Goal: Information Seeking & Learning: Learn about a topic

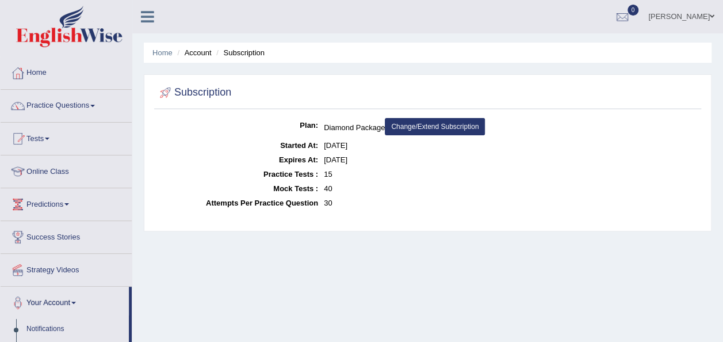
click at [61, 174] on link "Online Class" at bounding box center [66, 169] width 131 height 29
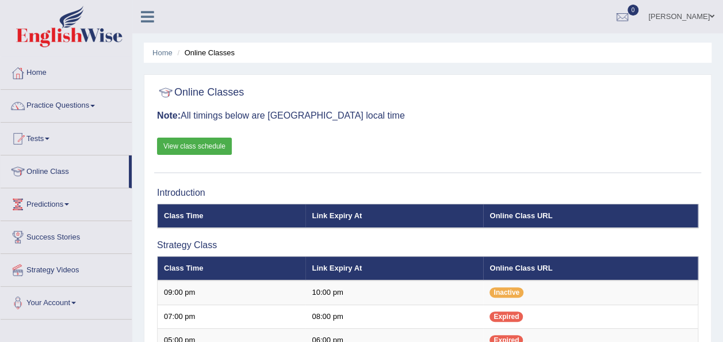
click at [215, 150] on link "View class schedule" at bounding box center [194, 146] width 75 height 17
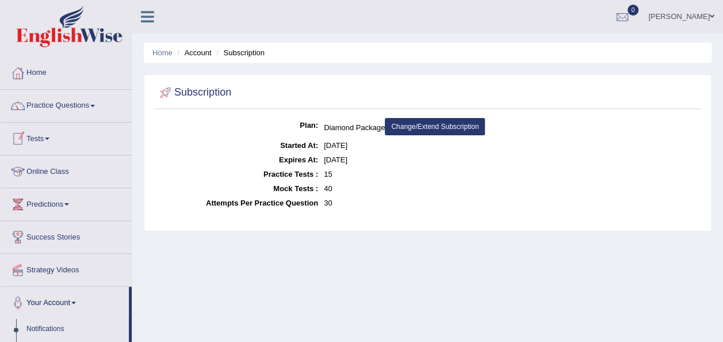
click at [60, 170] on link "Online Class" at bounding box center [66, 169] width 131 height 29
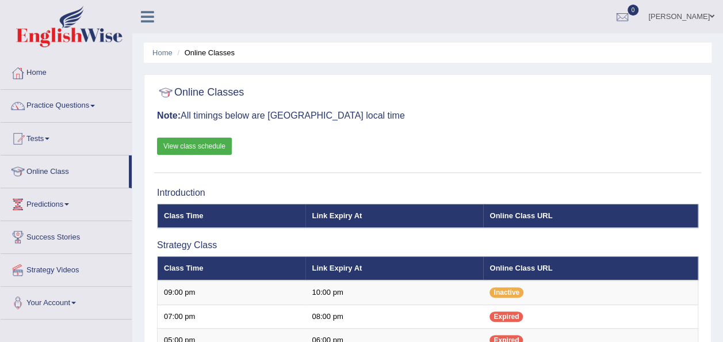
click at [52, 136] on link "Tests" at bounding box center [66, 137] width 131 height 29
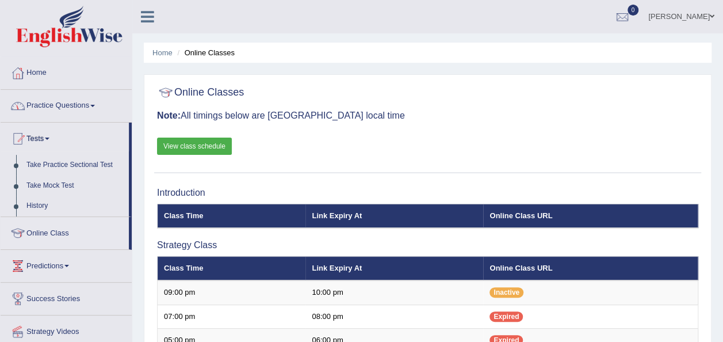
click at [96, 104] on link "Practice Questions" at bounding box center [66, 104] width 131 height 29
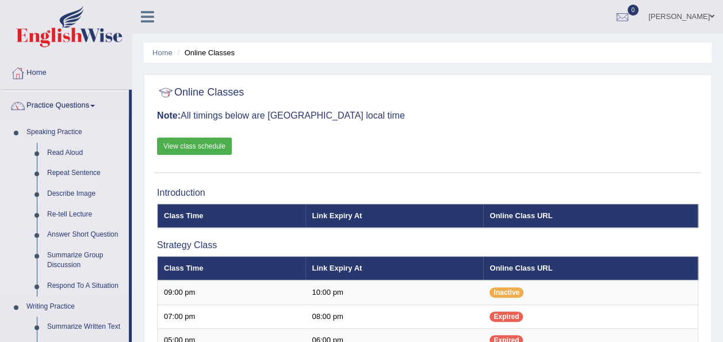
click at [74, 195] on link "Describe Image" at bounding box center [85, 194] width 87 height 21
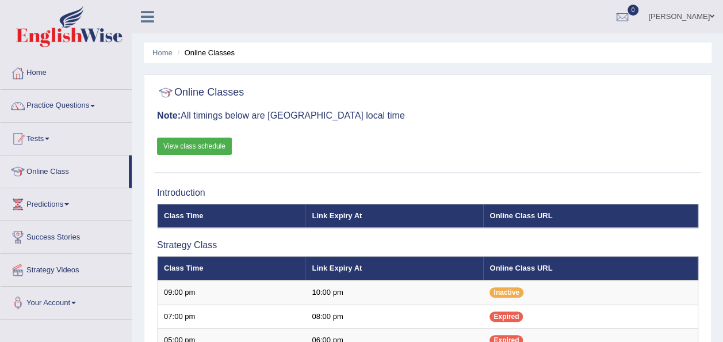
scroll to position [299, 0]
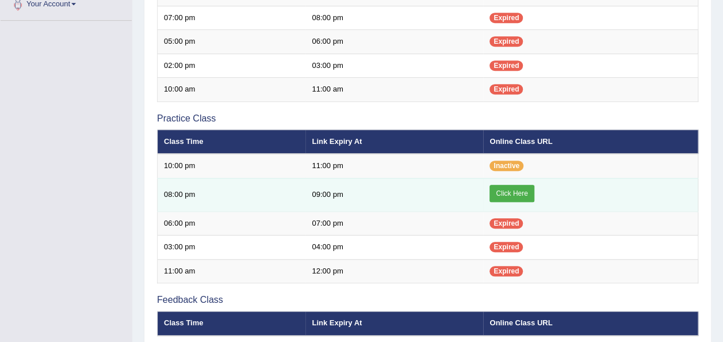
click at [516, 185] on link "Click Here" at bounding box center [512, 193] width 44 height 17
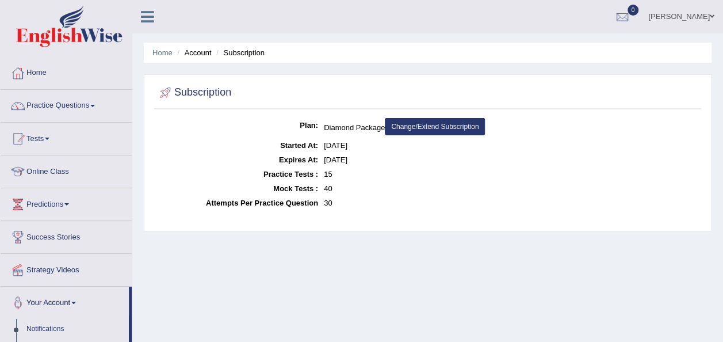
click at [57, 269] on link "Strategy Videos" at bounding box center [66, 268] width 131 height 29
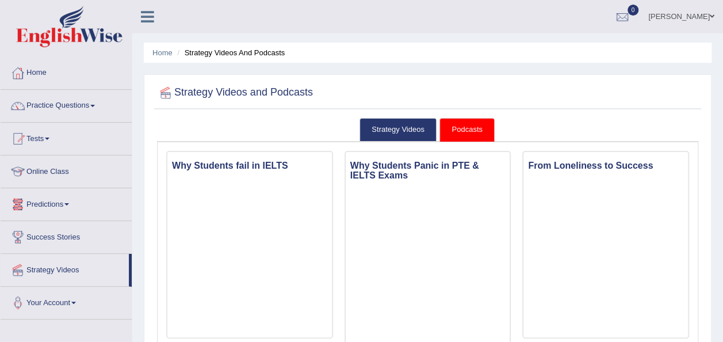
click at [69, 199] on link "Predictions" at bounding box center [66, 202] width 131 height 29
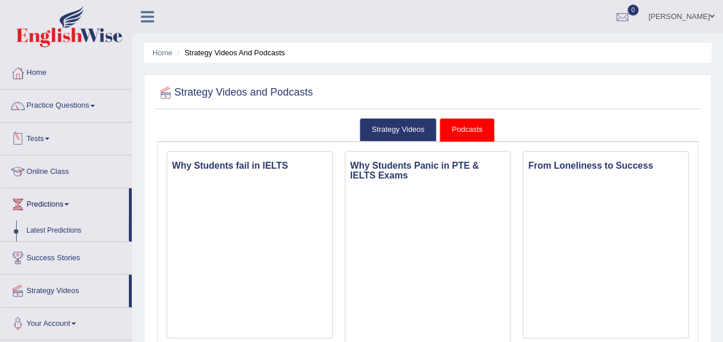
click at [49, 138] on span at bounding box center [47, 139] width 5 height 2
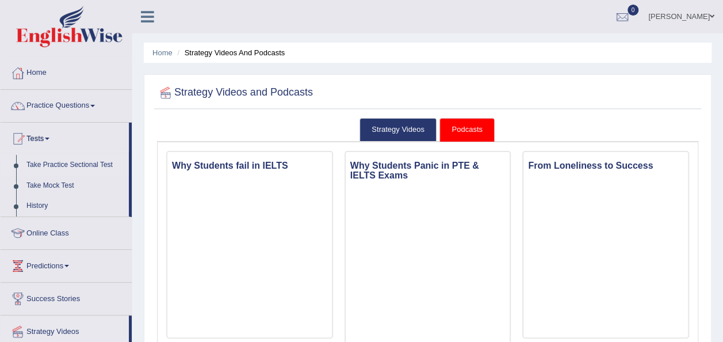
click at [67, 165] on link "Take Practice Sectional Test" at bounding box center [75, 165] width 108 height 21
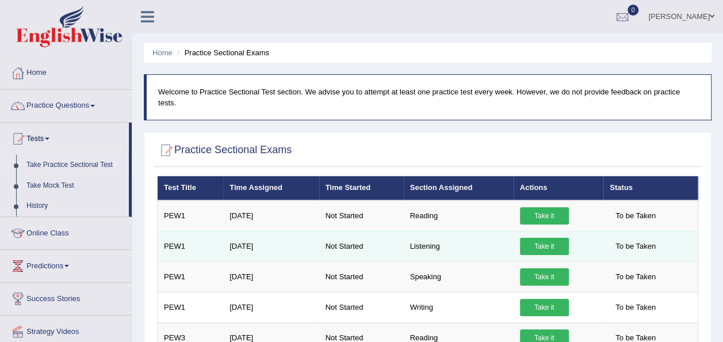
click at [540, 238] on link "Take it" at bounding box center [544, 246] width 49 height 17
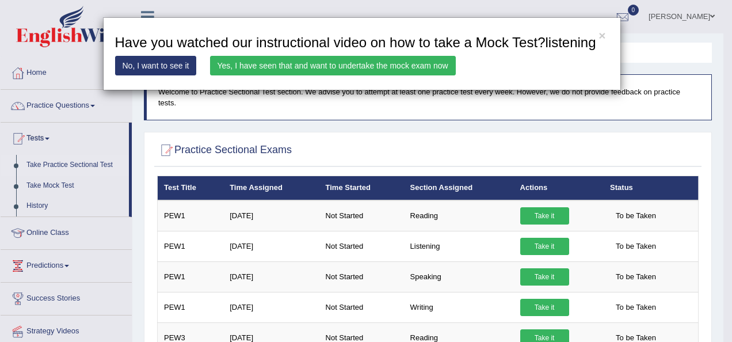
click at [154, 64] on link "No, I want to see it" at bounding box center [156, 66] width 82 height 20
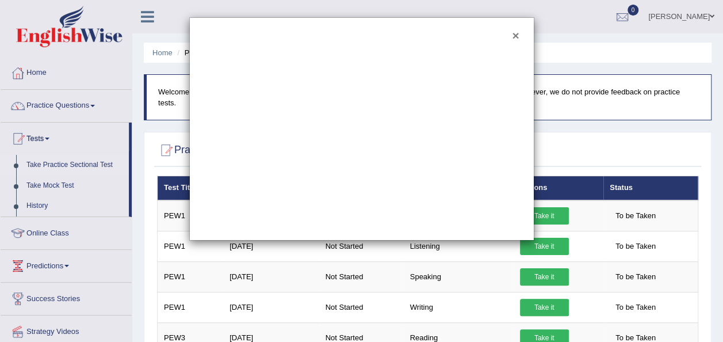
click at [517, 35] on button "×" at bounding box center [515, 35] width 7 height 12
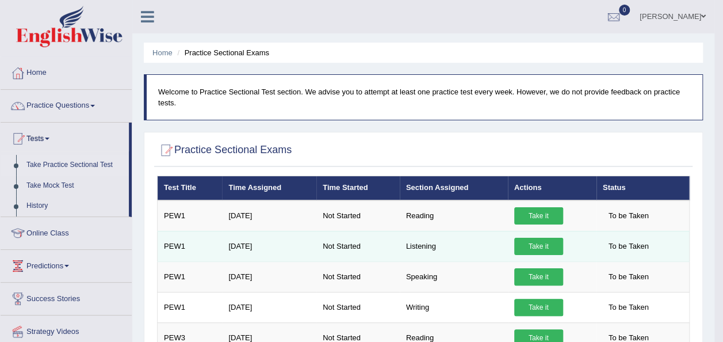
click at [527, 243] on link "Take it" at bounding box center [539, 246] width 49 height 17
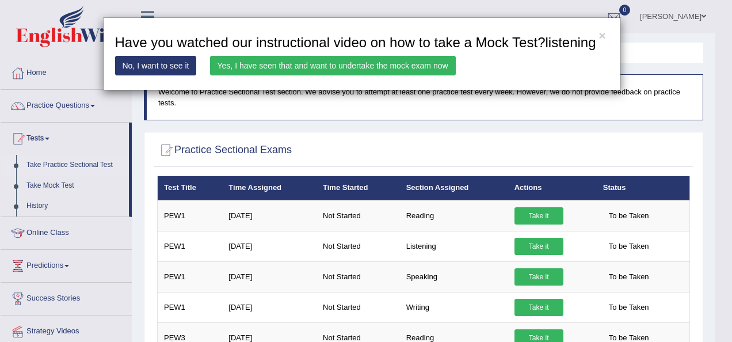
click at [142, 63] on link "No, I want to see it" at bounding box center [156, 66] width 82 height 20
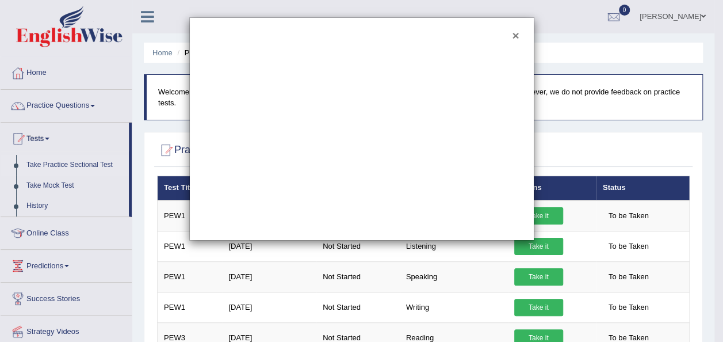
click at [517, 36] on button "×" at bounding box center [515, 35] width 7 height 12
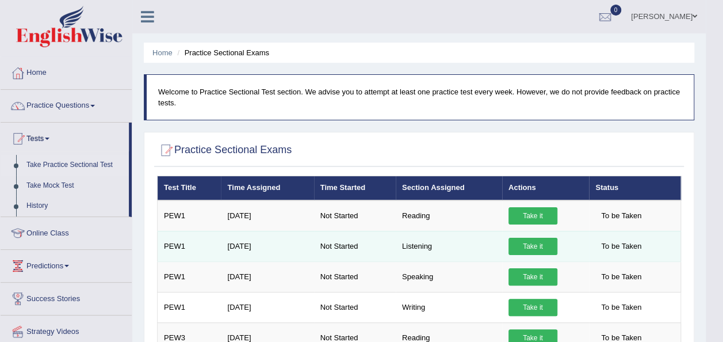
click at [523, 243] on link "Take it" at bounding box center [533, 246] width 49 height 17
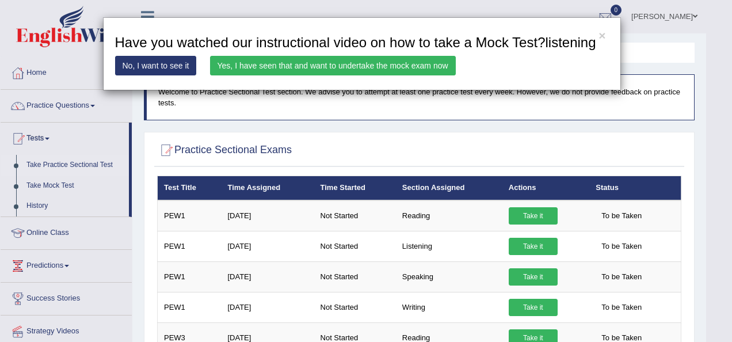
click at [146, 67] on link "No, I want to see it" at bounding box center [156, 66] width 82 height 20
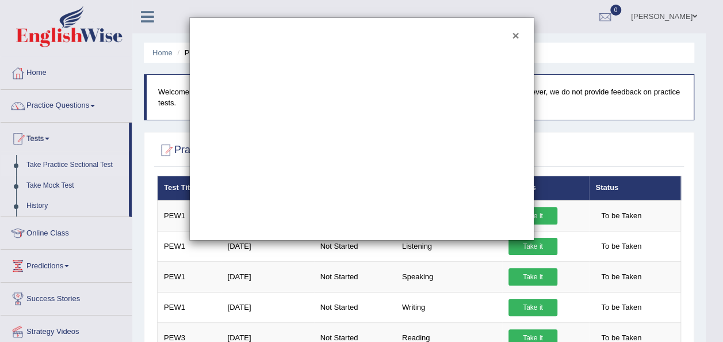
click at [516, 33] on button "×" at bounding box center [515, 35] width 7 height 12
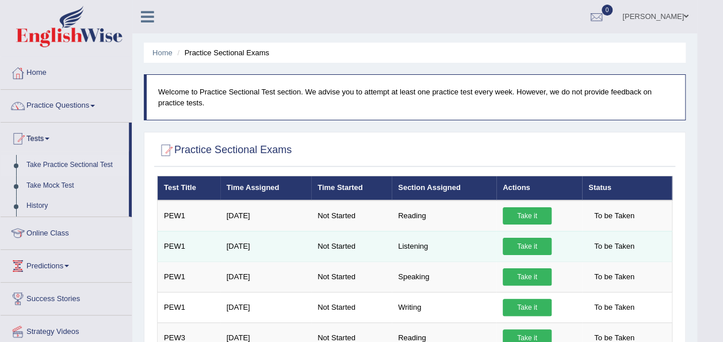
click at [511, 245] on link "Take it" at bounding box center [527, 246] width 49 height 17
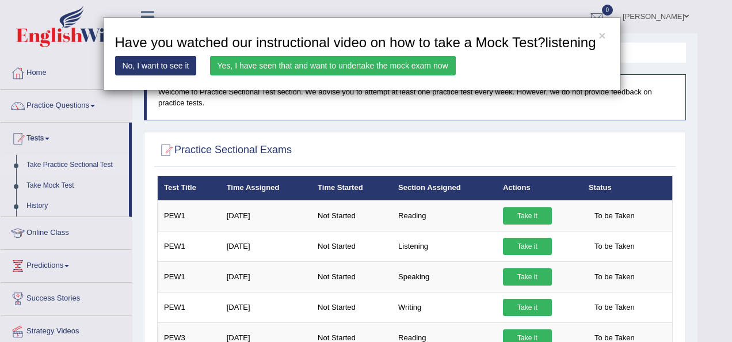
click at [147, 69] on link "No, I want to see it" at bounding box center [156, 66] width 82 height 20
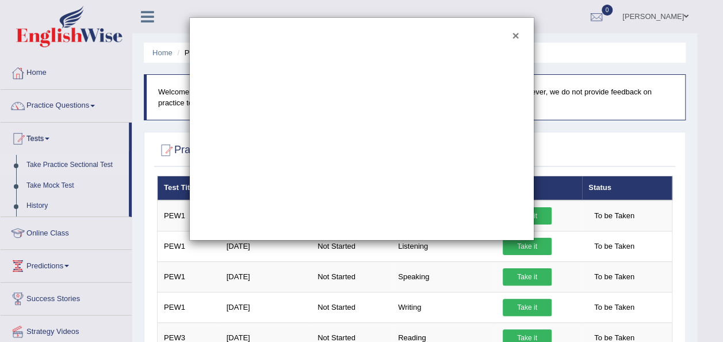
click at [517, 33] on button "×" at bounding box center [515, 35] width 7 height 12
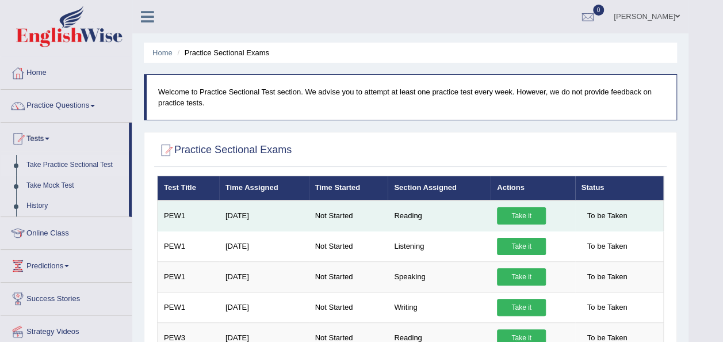
click at [513, 212] on link "Take it" at bounding box center [521, 215] width 49 height 17
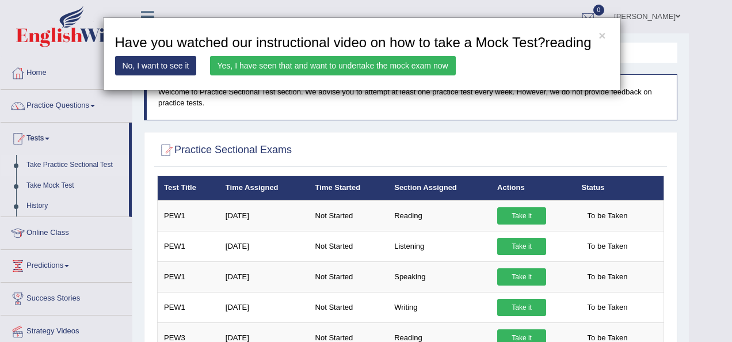
click at [147, 60] on link "No, I want to see it" at bounding box center [156, 66] width 82 height 20
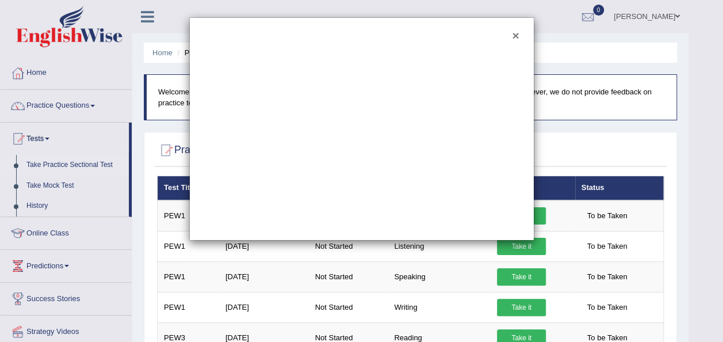
click at [518, 34] on button "×" at bounding box center [515, 35] width 7 height 12
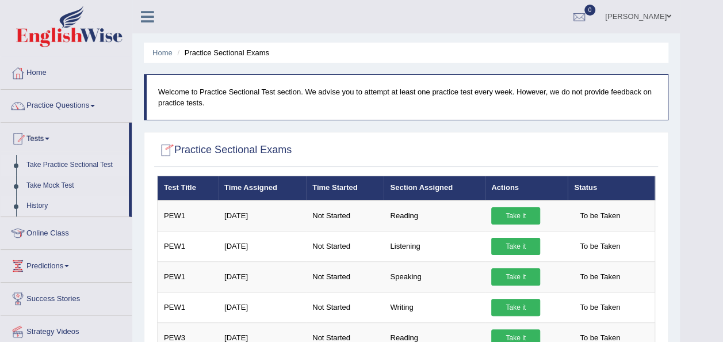
click at [46, 210] on link "History" at bounding box center [75, 206] width 108 height 21
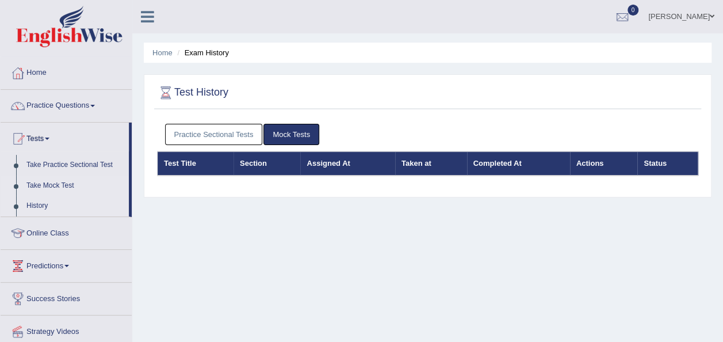
click at [49, 186] on link "Take Mock Test" at bounding box center [75, 186] width 108 height 21
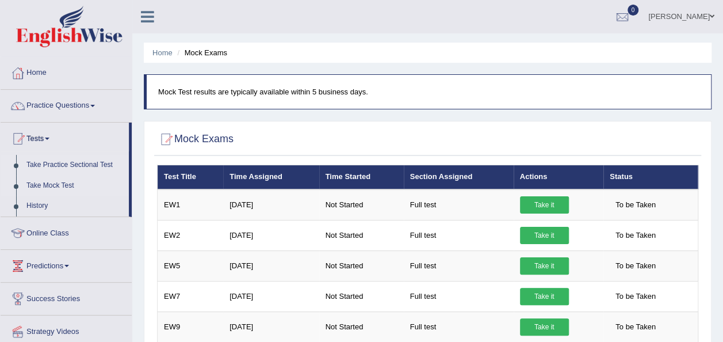
click at [71, 167] on link "Take Practice Sectional Test" at bounding box center [75, 165] width 108 height 21
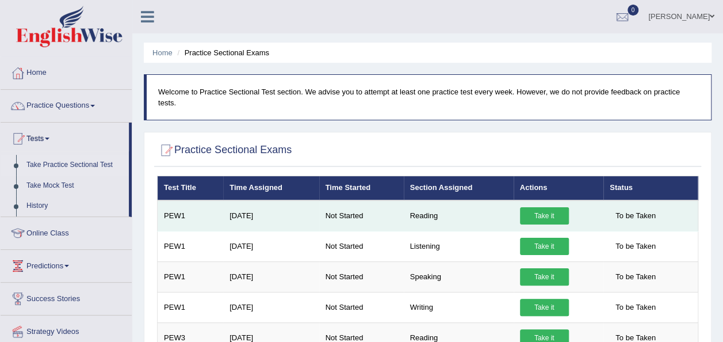
click at [543, 207] on link "Take it" at bounding box center [544, 215] width 49 height 17
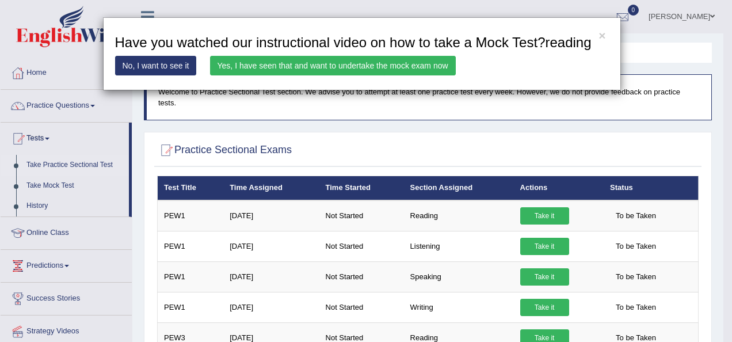
click at [324, 67] on link "Yes, I have seen that and want to undertake the mock exam now" at bounding box center [333, 66] width 246 height 20
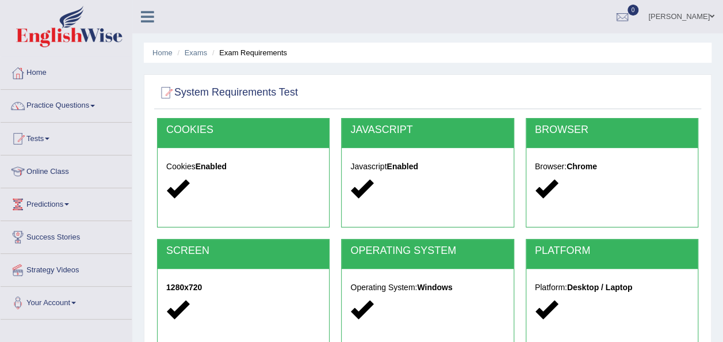
scroll to position [262, 0]
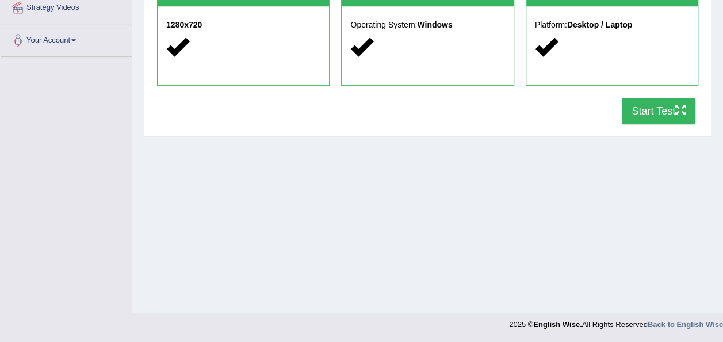
click at [647, 112] on button "Start Test" at bounding box center [659, 111] width 74 height 26
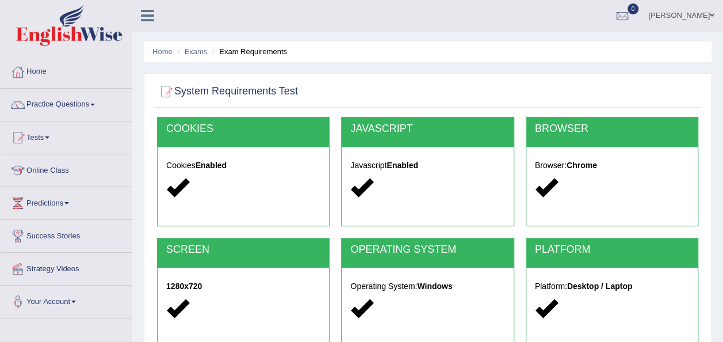
scroll to position [0, 0]
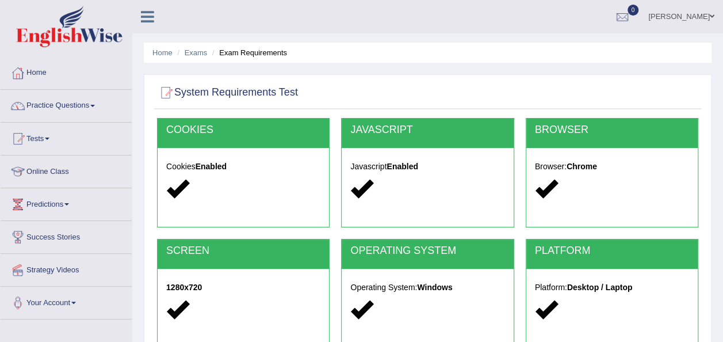
click at [87, 100] on link "Practice Questions" at bounding box center [66, 104] width 131 height 29
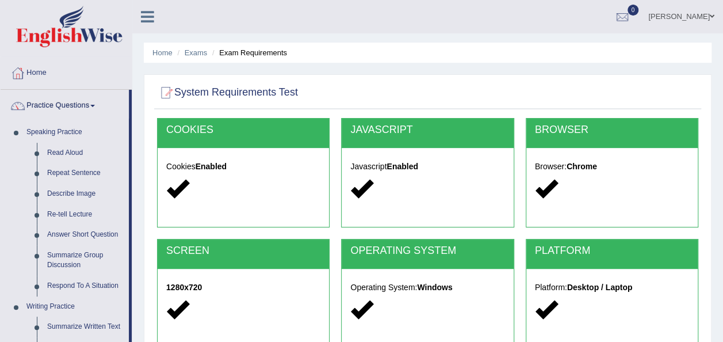
click at [87, 100] on link "Practice Questions" at bounding box center [65, 104] width 128 height 29
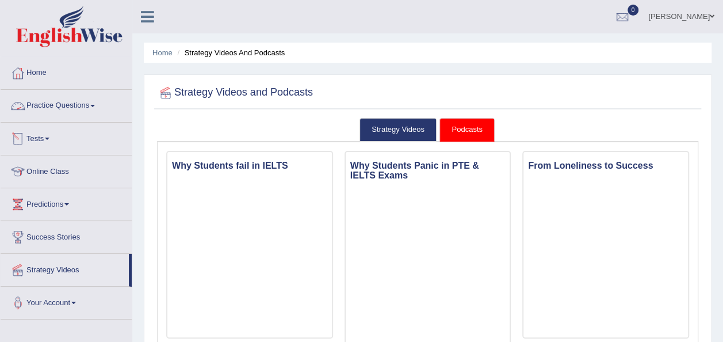
click at [49, 138] on span at bounding box center [47, 139] width 5 height 2
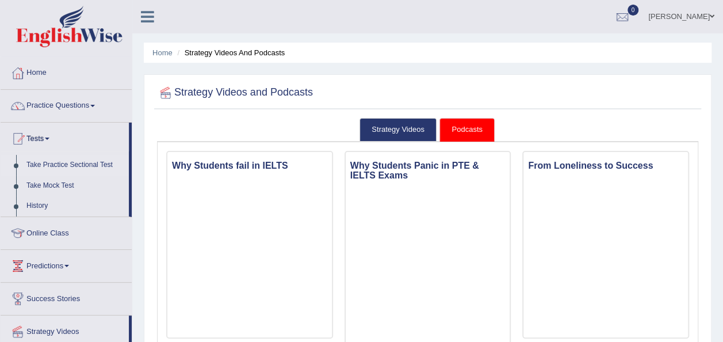
click at [68, 161] on link "Take Practice Sectional Test" at bounding box center [75, 165] width 108 height 21
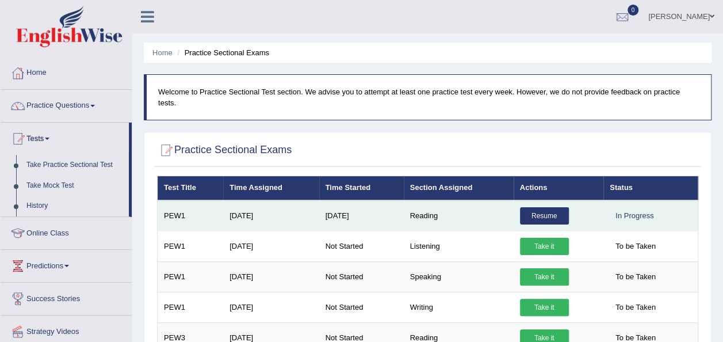
click at [527, 207] on link "Resume" at bounding box center [544, 215] width 49 height 17
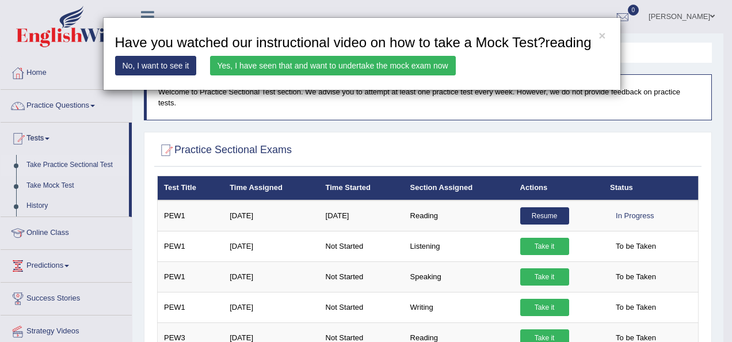
click at [329, 58] on link "Yes, I have seen that and want to undertake the mock exam now" at bounding box center [333, 66] width 246 height 20
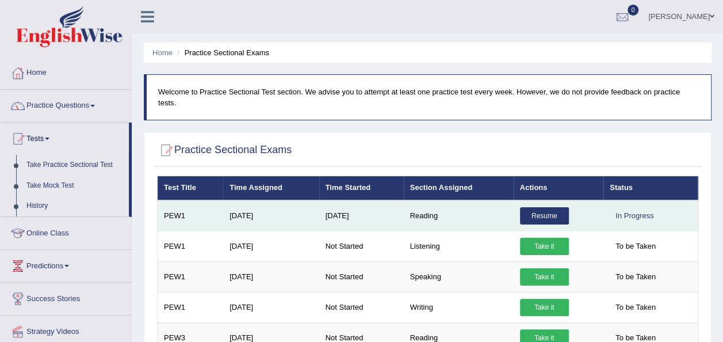
click at [629, 207] on div "In Progress" at bounding box center [634, 215] width 49 height 17
click at [551, 207] on link "Resume" at bounding box center [544, 215] width 49 height 17
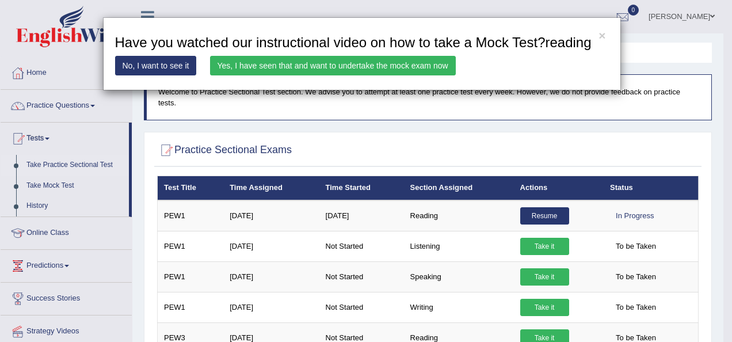
click at [404, 59] on link "Yes, I have seen that and want to undertake the mock exam now" at bounding box center [333, 66] width 246 height 20
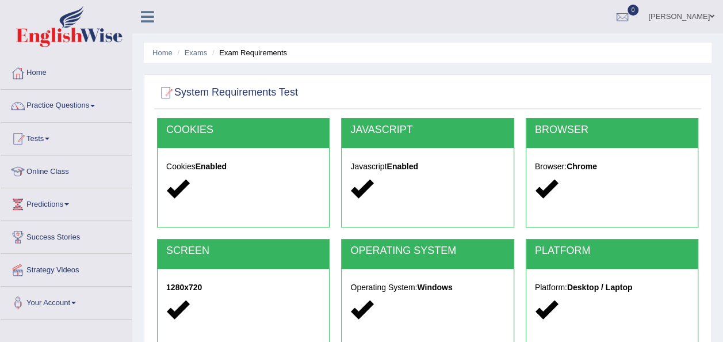
scroll to position [262, 0]
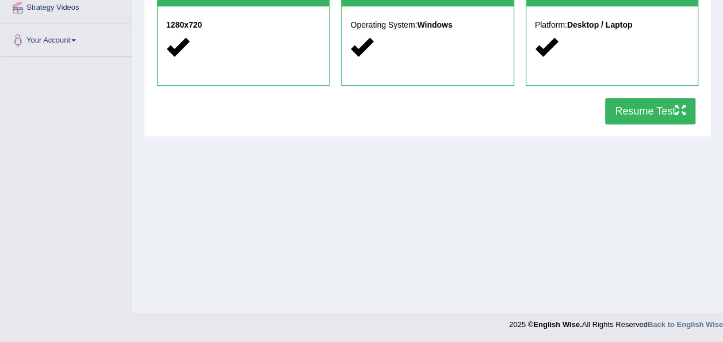
click at [654, 104] on button "Resume Test" at bounding box center [650, 111] width 90 height 26
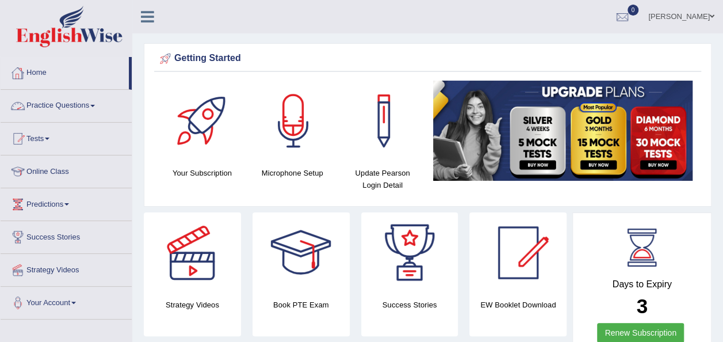
click at [95, 106] on span at bounding box center [92, 106] width 5 height 2
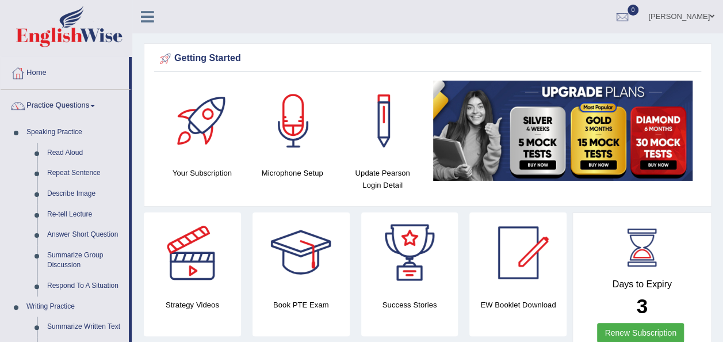
click at [360, 33] on div "Niel Ian Nayao Toggle navigation Username: Nielhp Access Type: Online Subscript…" at bounding box center [427, 16] width 591 height 33
click at [347, 45] on div "Getting Started Your Subscription Microphone Setup Update Pearson Login Detail ×" at bounding box center [428, 124] width 568 height 163
click at [354, 48] on div "Getting Started Your Subscription Microphone Setup Update Pearson Login Detail ×" at bounding box center [428, 124] width 568 height 163
click at [97, 102] on link "Practice Questions" at bounding box center [65, 104] width 128 height 29
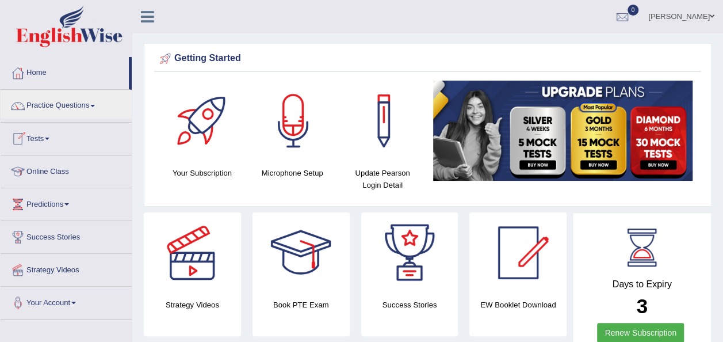
click at [48, 138] on link "Tests" at bounding box center [66, 137] width 131 height 29
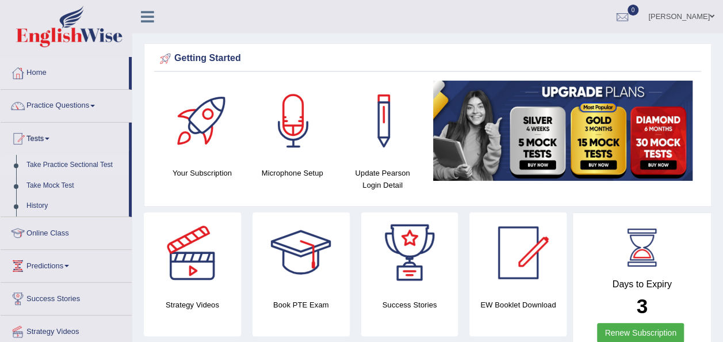
click at [107, 161] on link "Take Practice Sectional Test" at bounding box center [75, 165] width 108 height 21
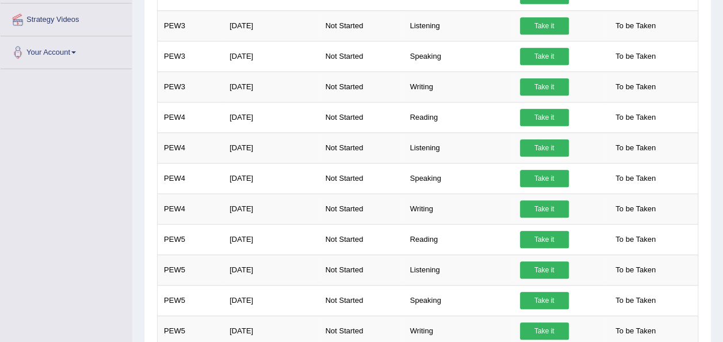
scroll to position [13, 0]
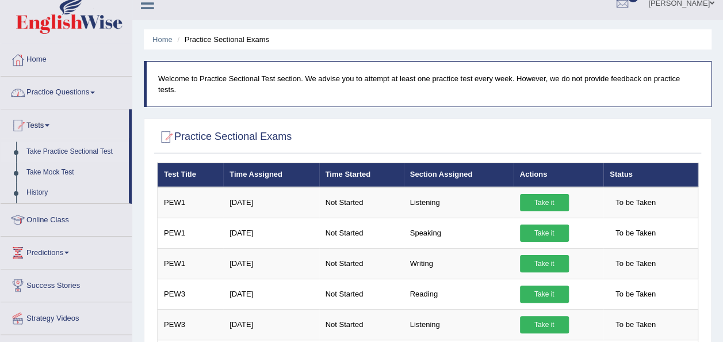
click at [95, 92] on span at bounding box center [92, 93] width 5 height 2
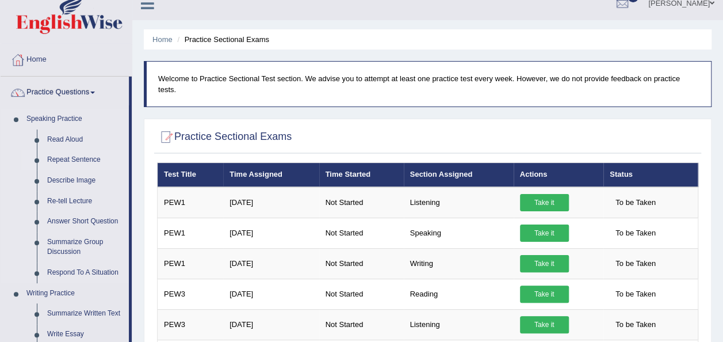
click at [90, 159] on link "Repeat Sentence" at bounding box center [85, 160] width 87 height 21
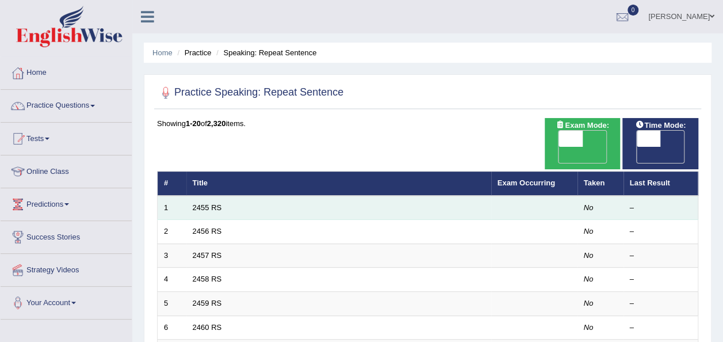
click at [235, 197] on td "2455 RS" at bounding box center [338, 208] width 305 height 24
click at [237, 196] on td "2455 RS" at bounding box center [338, 208] width 305 height 24
click at [243, 196] on td "2455 RS" at bounding box center [338, 208] width 305 height 24
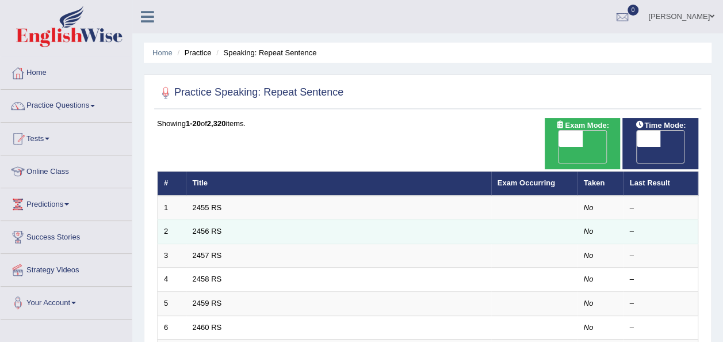
click at [221, 220] on td "2456 RS" at bounding box center [338, 232] width 305 height 24
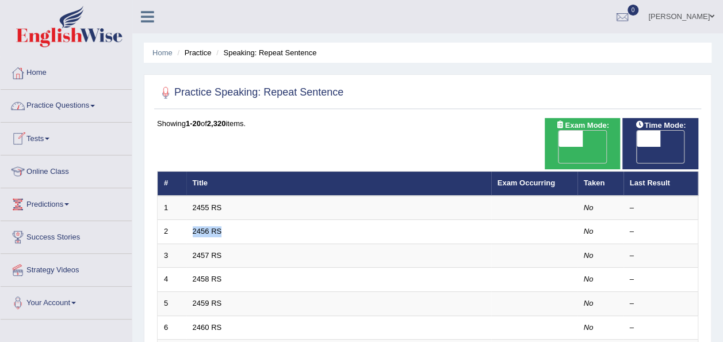
click at [48, 135] on link "Tests" at bounding box center [66, 137] width 131 height 29
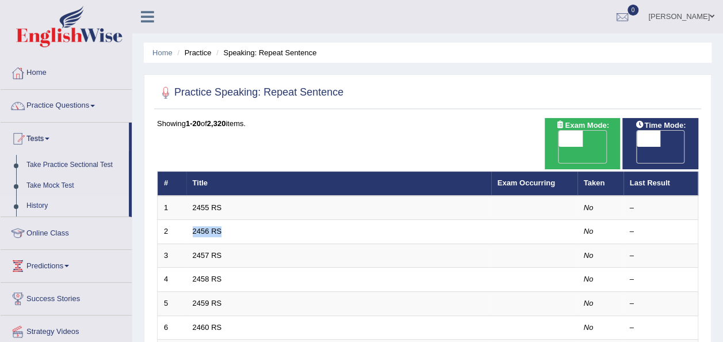
click at [50, 208] on link "History" at bounding box center [75, 206] width 108 height 21
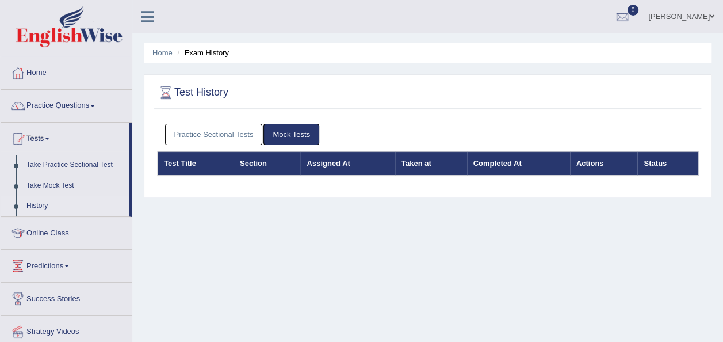
click at [292, 136] on link "Mock Tests" at bounding box center [292, 134] width 56 height 21
click at [99, 106] on link "Practice Questions" at bounding box center [66, 104] width 131 height 29
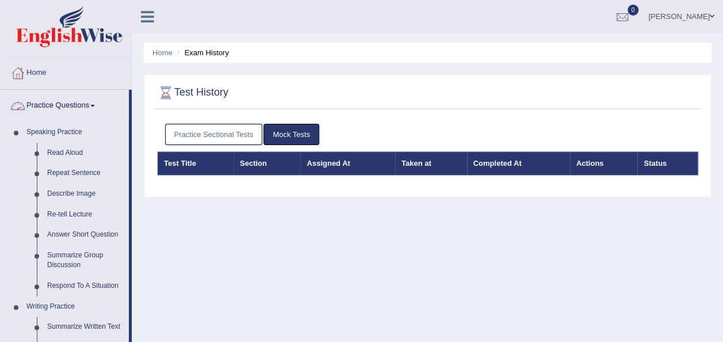
click at [81, 131] on link "Speaking Practice" at bounding box center [75, 132] width 108 height 21
click at [69, 130] on link "Speaking Practice" at bounding box center [75, 132] width 108 height 21
click at [96, 104] on link "Practice Questions" at bounding box center [65, 104] width 128 height 29
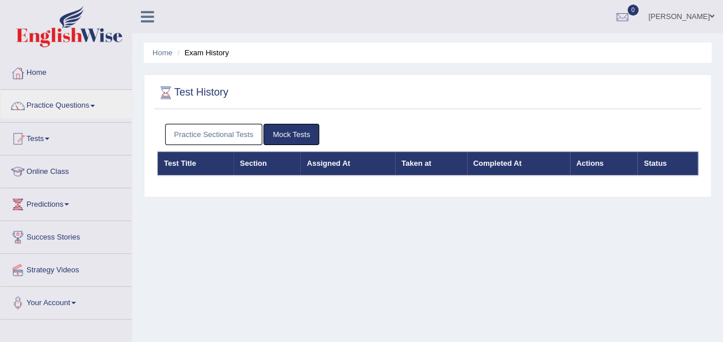
click at [79, 297] on link "Your Account" at bounding box center [66, 301] width 131 height 29
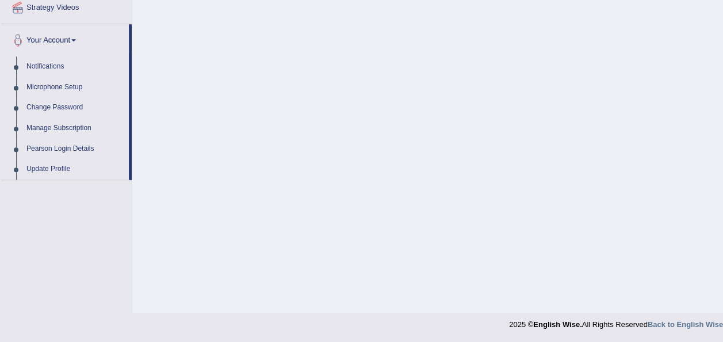
click at [245, 41] on div "Home Exam History Test History Practice Sectional Tests Mock Tests Test Title S…" at bounding box center [427, 26] width 591 height 576
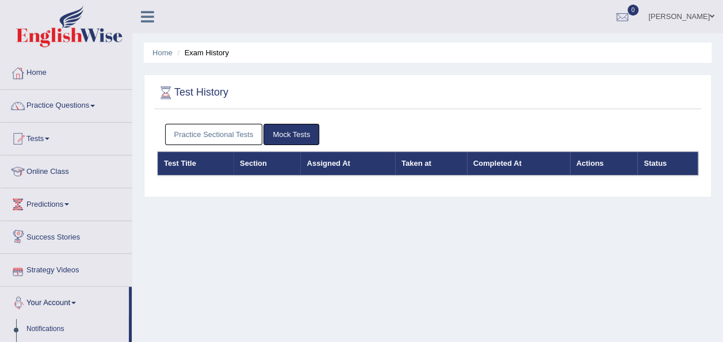
click at [81, 233] on link "Success Stories" at bounding box center [66, 235] width 131 height 29
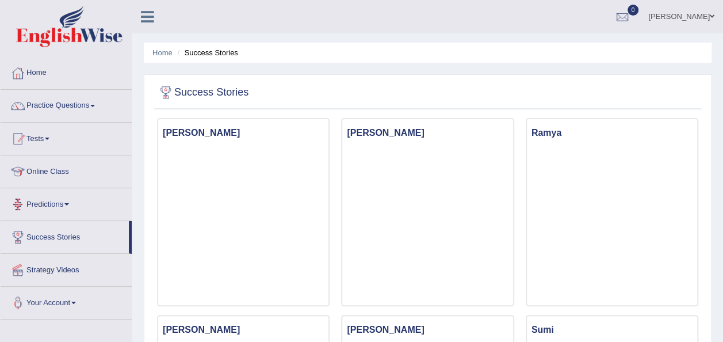
click at [69, 203] on span at bounding box center [66, 204] width 5 height 2
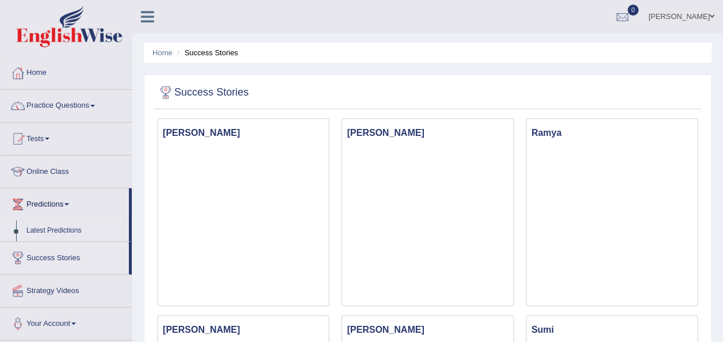
click at [69, 228] on link "Latest Predictions" at bounding box center [75, 230] width 108 height 21
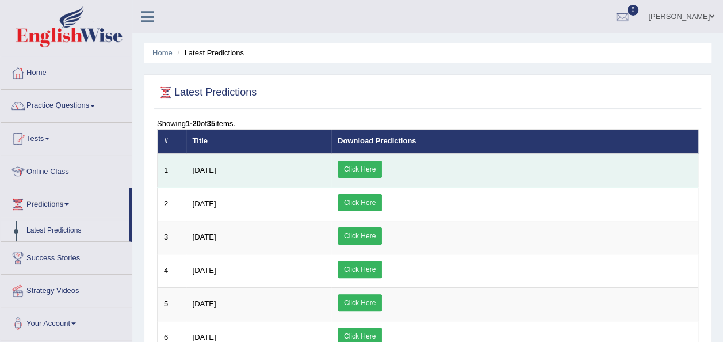
click at [382, 165] on link "Click Here" at bounding box center [360, 169] width 44 height 17
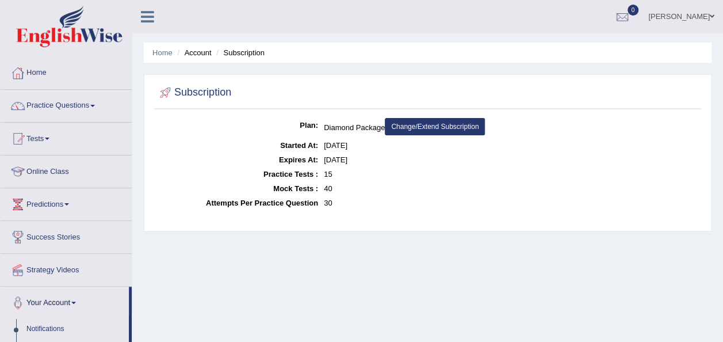
click at [100, 106] on link "Practice Questions" at bounding box center [66, 104] width 131 height 29
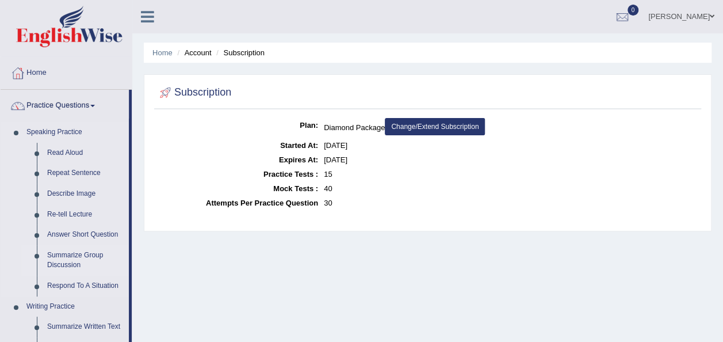
click at [71, 254] on link "Summarize Group Discussion" at bounding box center [85, 260] width 87 height 31
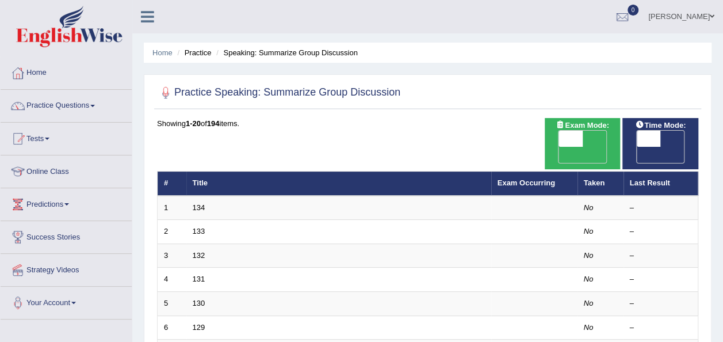
click at [94, 105] on span at bounding box center [92, 106] width 5 height 2
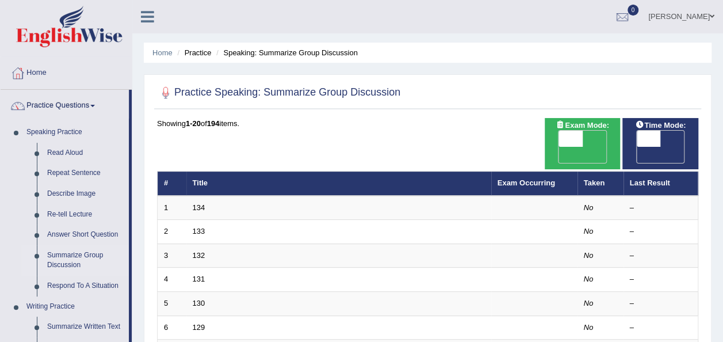
click at [94, 105] on span at bounding box center [92, 106] width 5 height 2
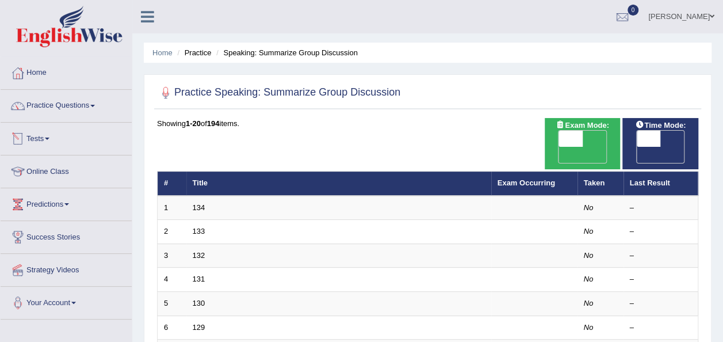
click at [68, 139] on link "Tests" at bounding box center [66, 137] width 131 height 29
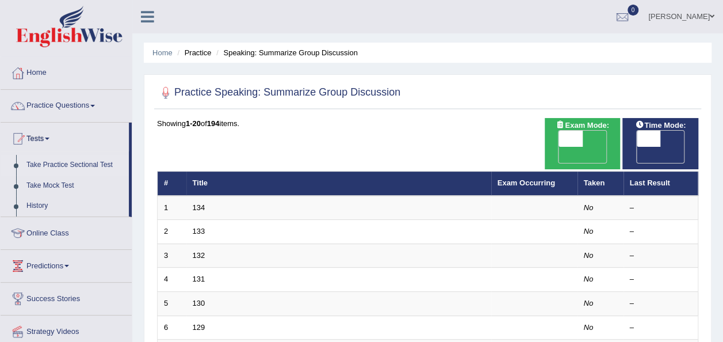
click at [66, 165] on link "Take Practice Sectional Test" at bounding box center [75, 165] width 108 height 21
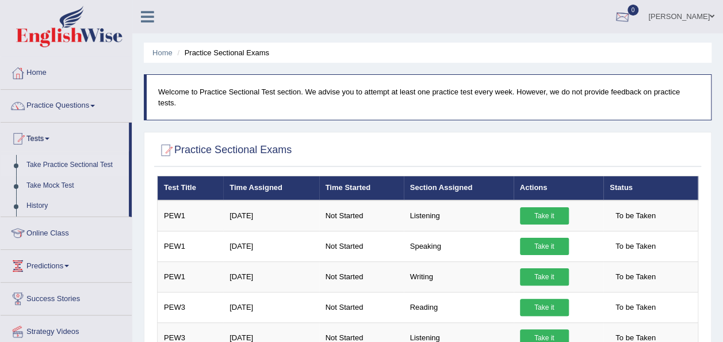
click at [631, 14] on div at bounding box center [622, 17] width 17 height 17
click at [631, 20] on div at bounding box center [622, 17] width 17 height 17
click at [584, 24] on ul "Niel Ian Nayao Toggle navigation Username: Nielhp Access Type: Online Subscript…" at bounding box center [517, 16] width 414 height 33
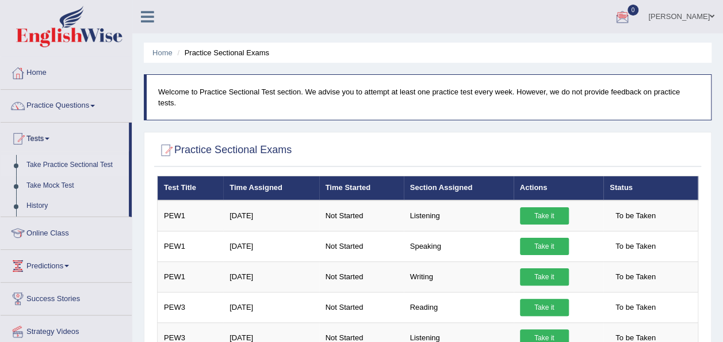
click at [54, 75] on link "Home" at bounding box center [66, 71] width 131 height 29
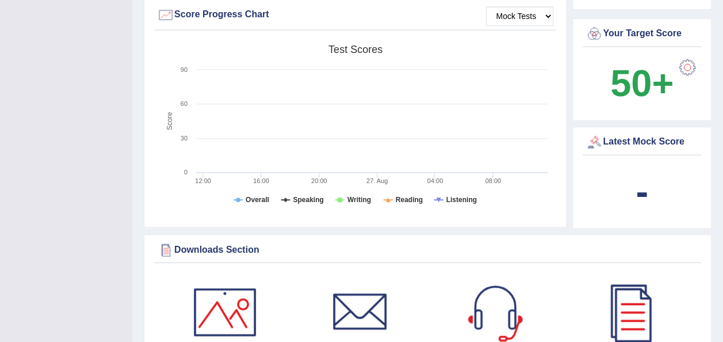
scroll to position [322, 0]
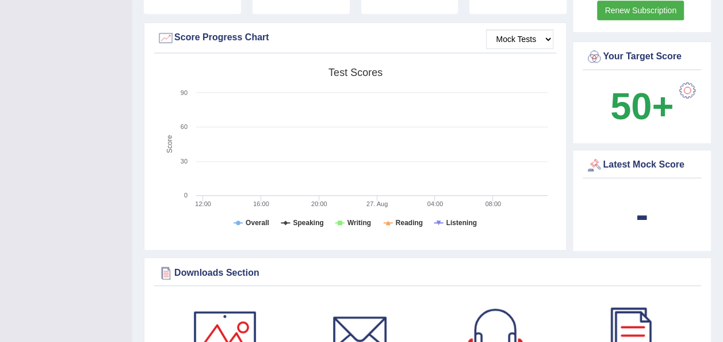
click at [645, 218] on b "-" at bounding box center [642, 214] width 13 height 42
click at [645, 211] on b "-" at bounding box center [642, 214] width 13 height 42
click at [641, 167] on div "Latest Mock Score" at bounding box center [642, 165] width 113 height 17
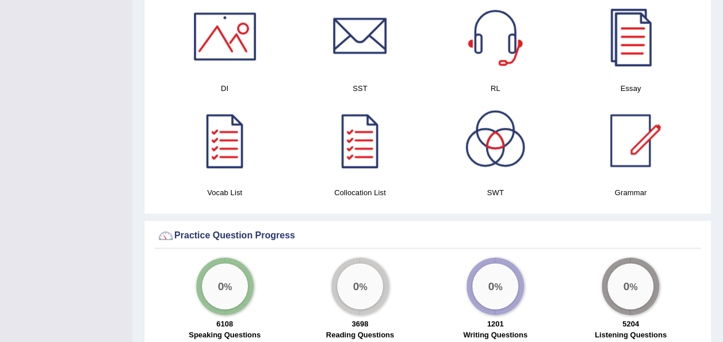
click at [649, 42] on div at bounding box center [631, 36] width 81 height 81
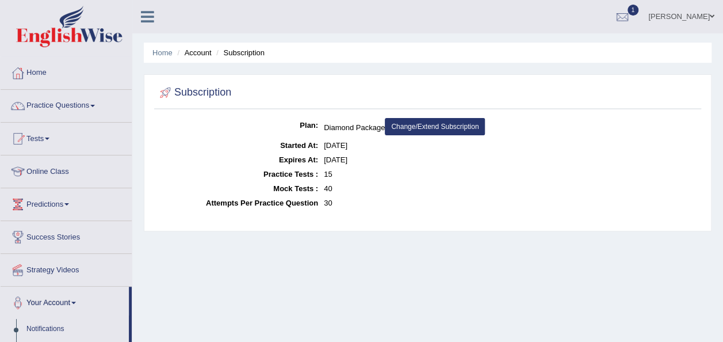
click at [274, 212] on div "Plan: Diamond Package Change/Extend Subscription Started At: Aug 25, 2025 Expir…" at bounding box center [427, 171] width 547 height 107
click at [43, 70] on link "Home" at bounding box center [66, 71] width 131 height 29
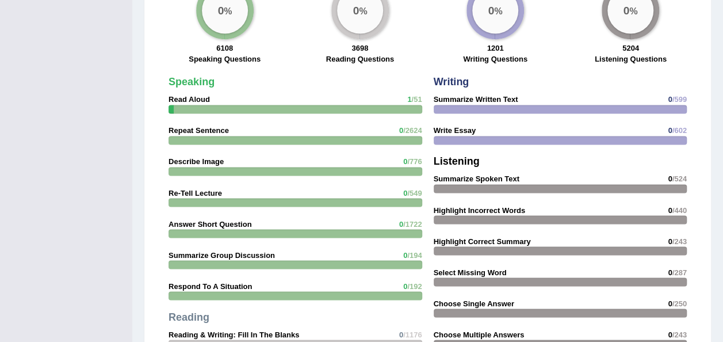
scroll to position [1195, 0]
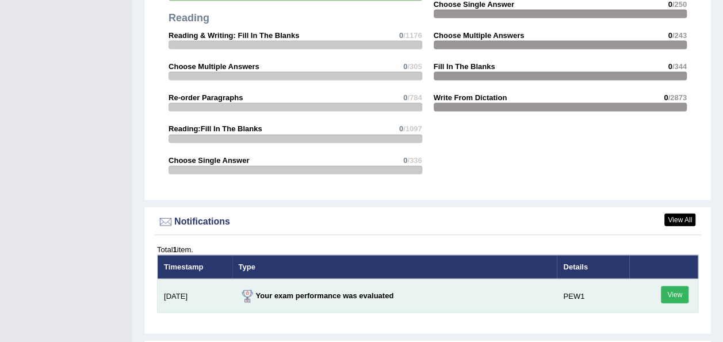
click at [669, 290] on link "View" at bounding box center [675, 294] width 28 height 17
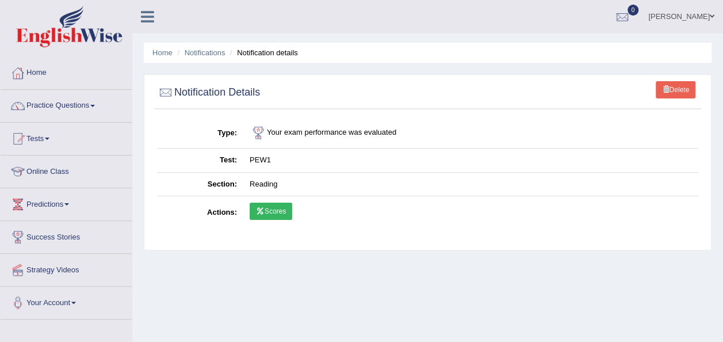
click at [279, 214] on link "Scores" at bounding box center [271, 211] width 43 height 17
